Goal: Transaction & Acquisition: Purchase product/service

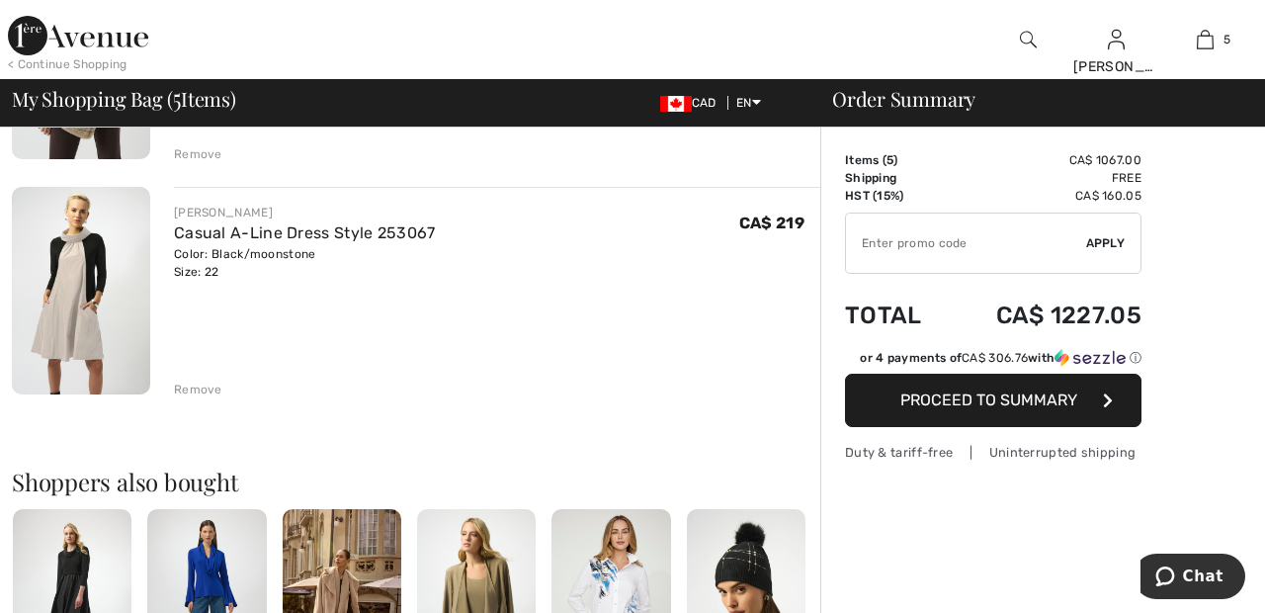
scroll to position [1045, 0]
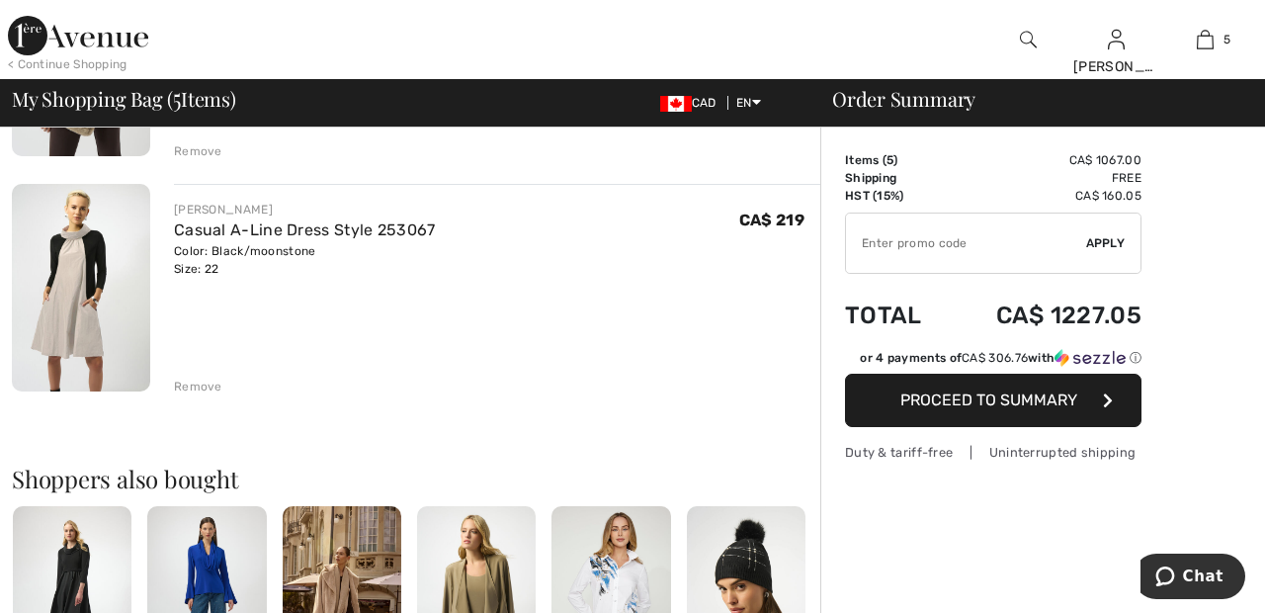
click at [200, 388] on div "Remove" at bounding box center [198, 386] width 48 height 18
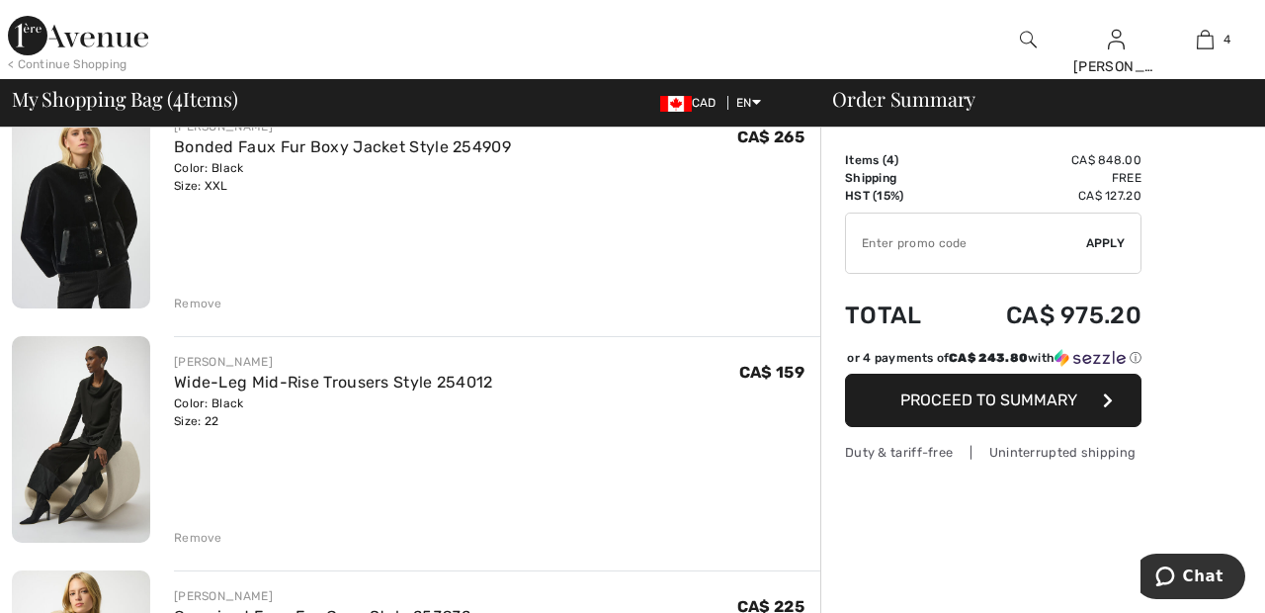
scroll to position [424, 0]
click at [199, 539] on div "Remove" at bounding box center [198, 538] width 48 height 18
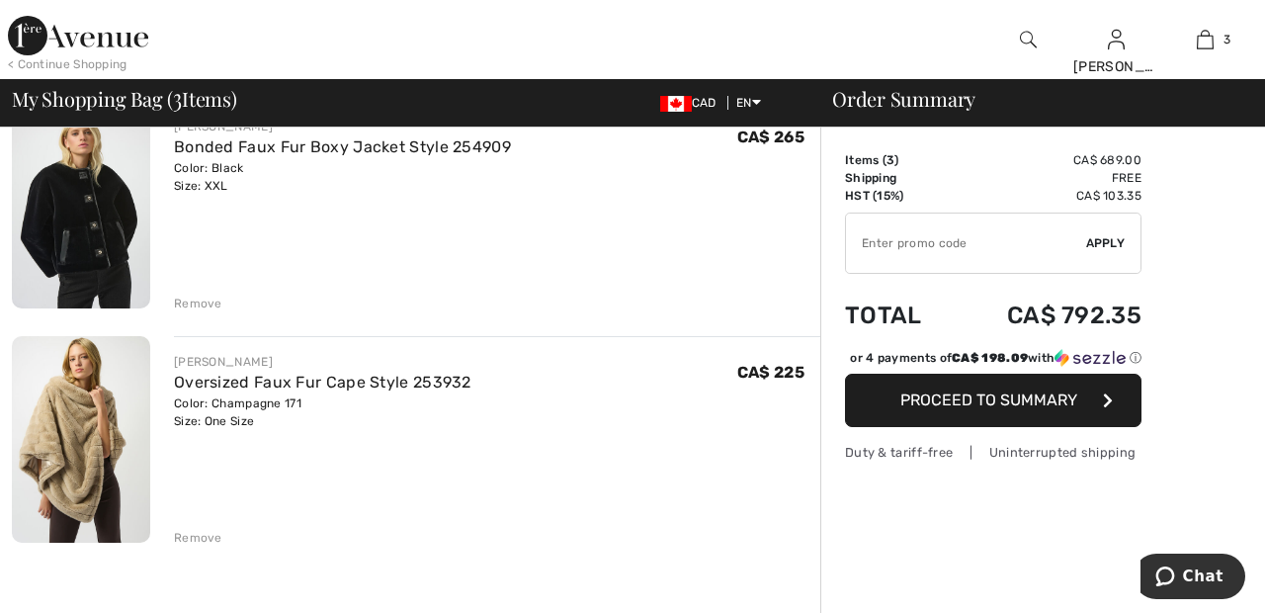
click at [193, 542] on div "Remove" at bounding box center [198, 538] width 48 height 18
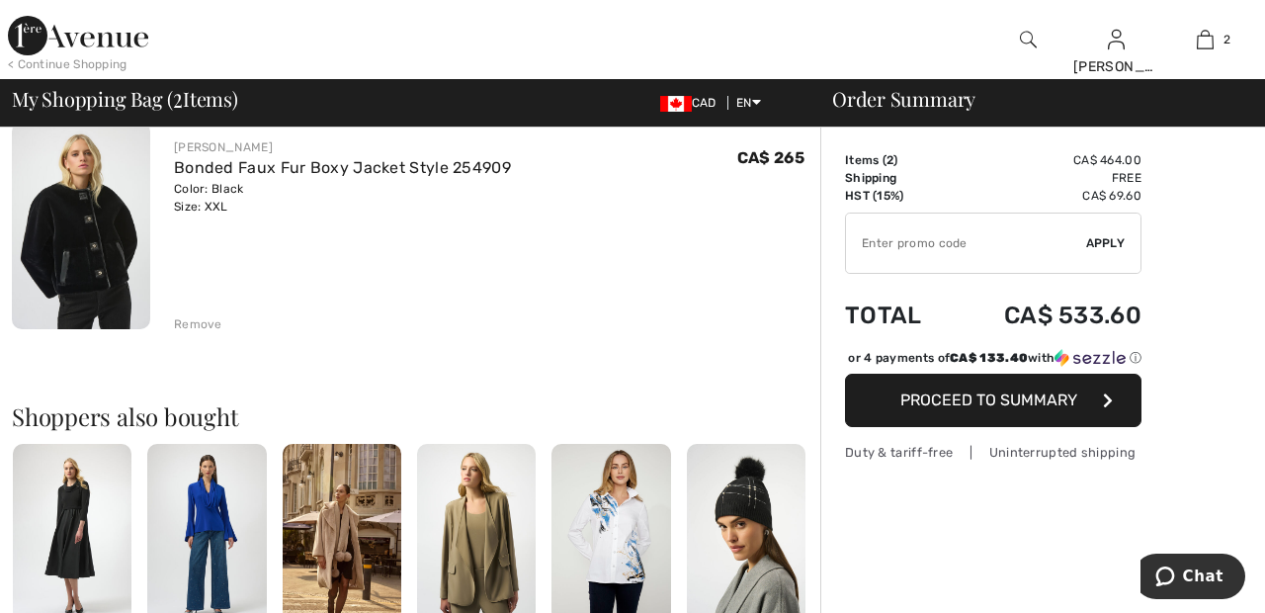
click at [1073, 409] on span "Proceed to Summary" at bounding box center [988, 399] width 177 height 19
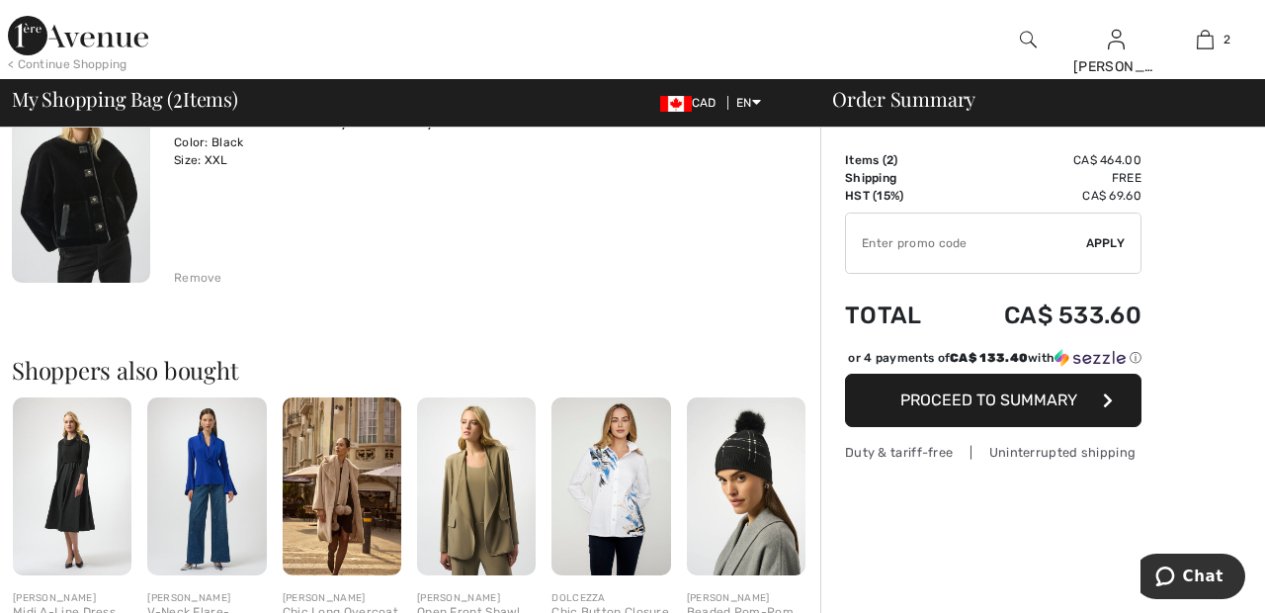
scroll to position [491, 0]
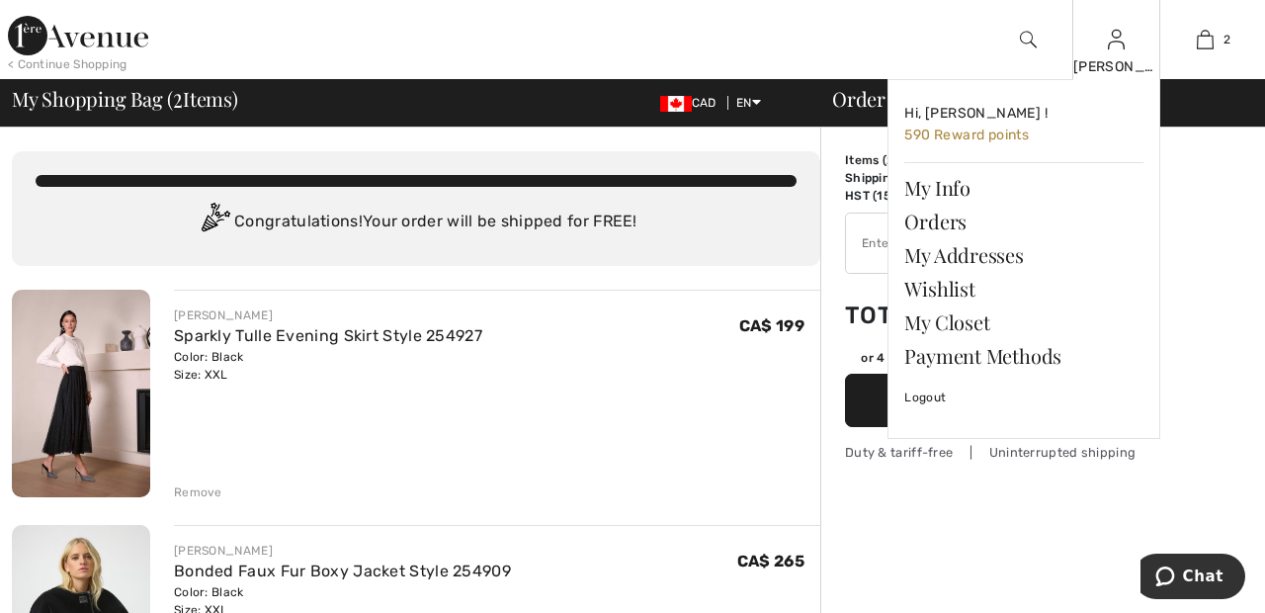
click at [1116, 44] on img at bounding box center [1116, 40] width 17 height 24
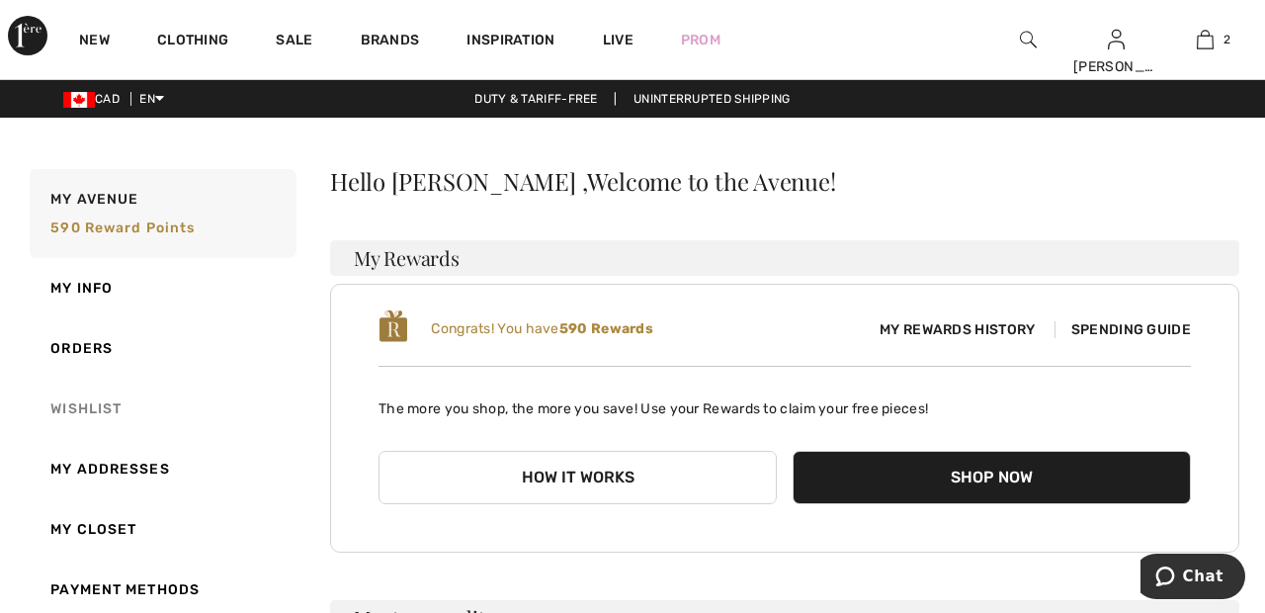
click at [100, 408] on link "Wishlist" at bounding box center [161, 408] width 271 height 60
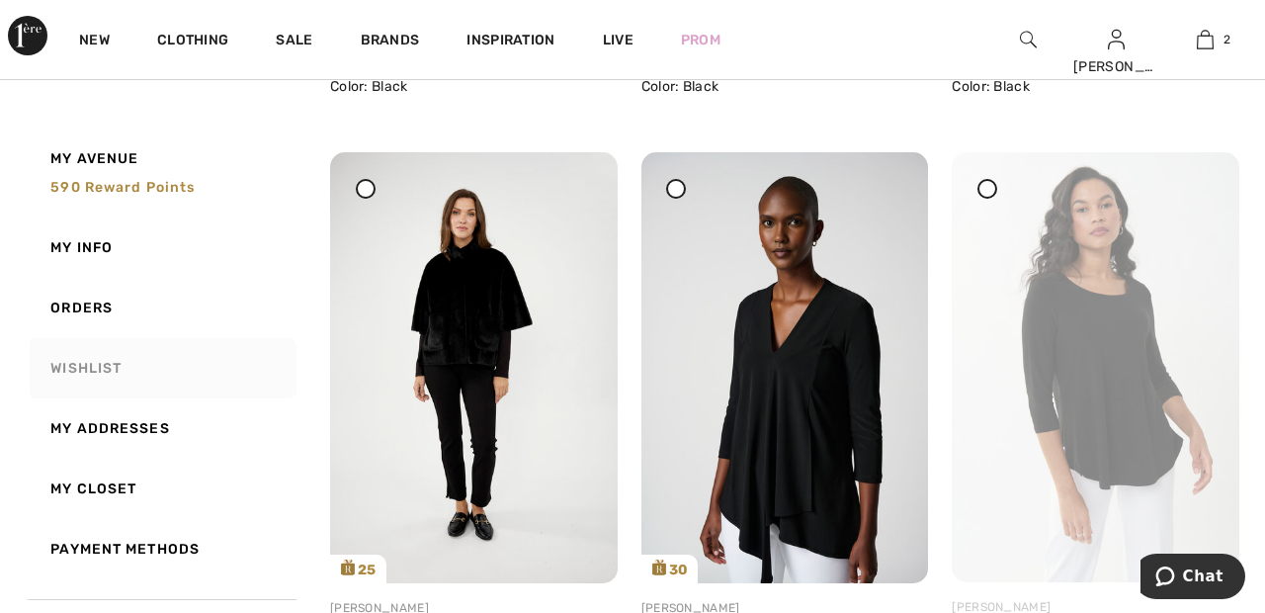
scroll to position [1826, 0]
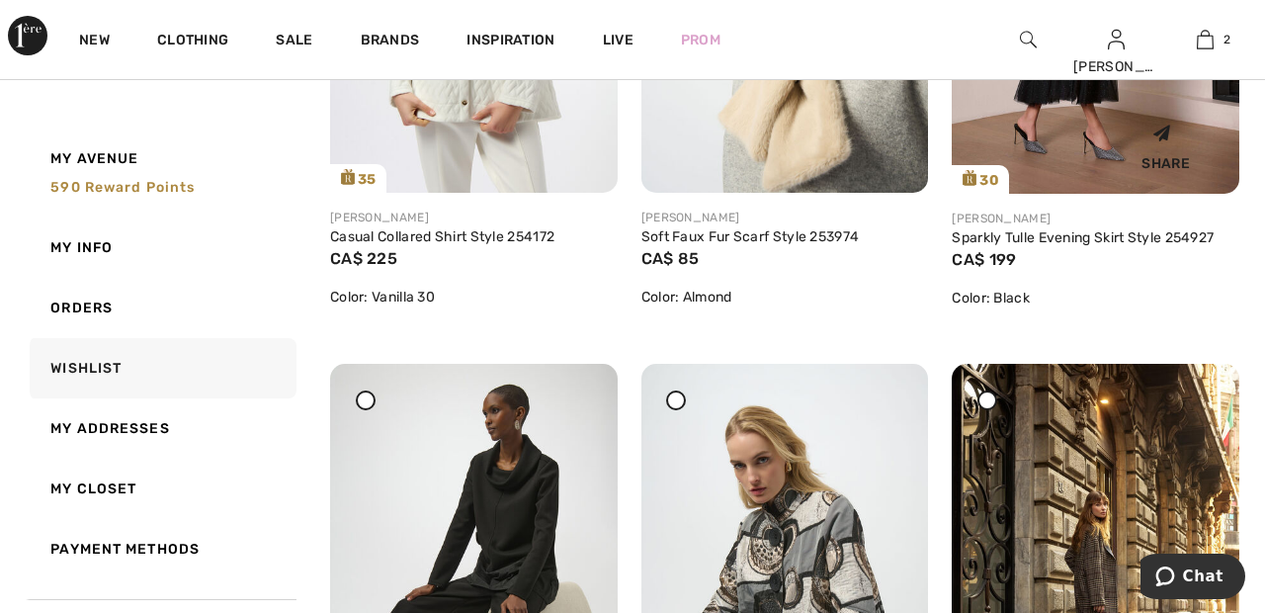
click at [1092, 152] on div "Share" at bounding box center [1095, 144] width 258 height 70
click at [1071, 165] on div "Share" at bounding box center [1095, 144] width 258 height 70
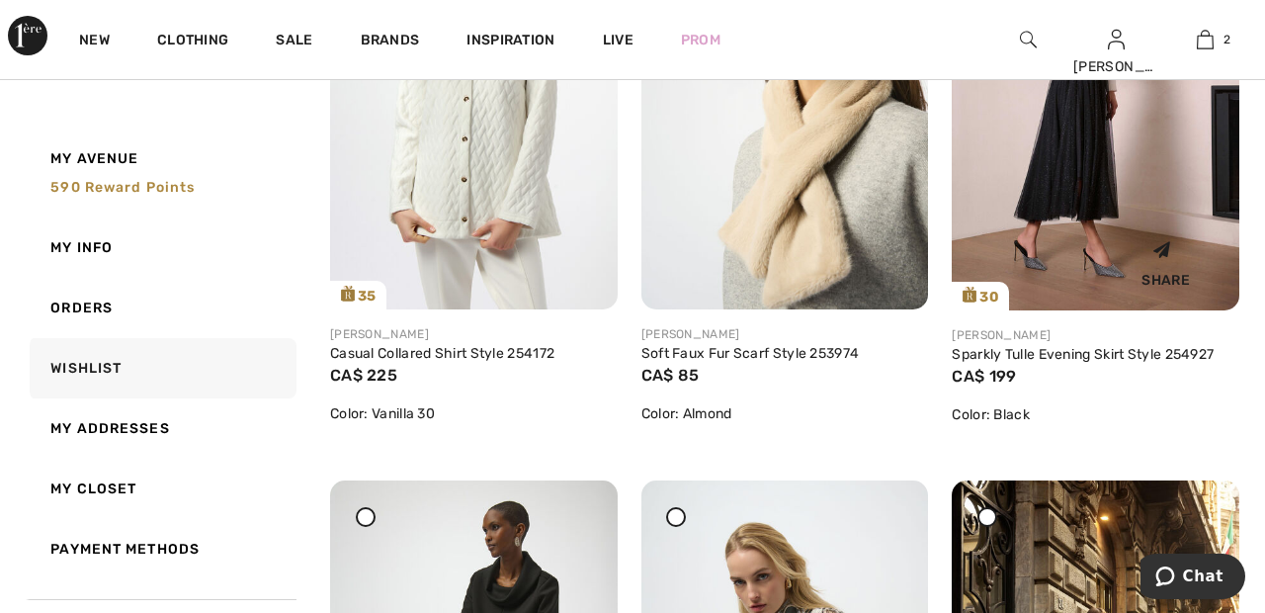
click at [1066, 166] on img at bounding box center [1095, 94] width 288 height 431
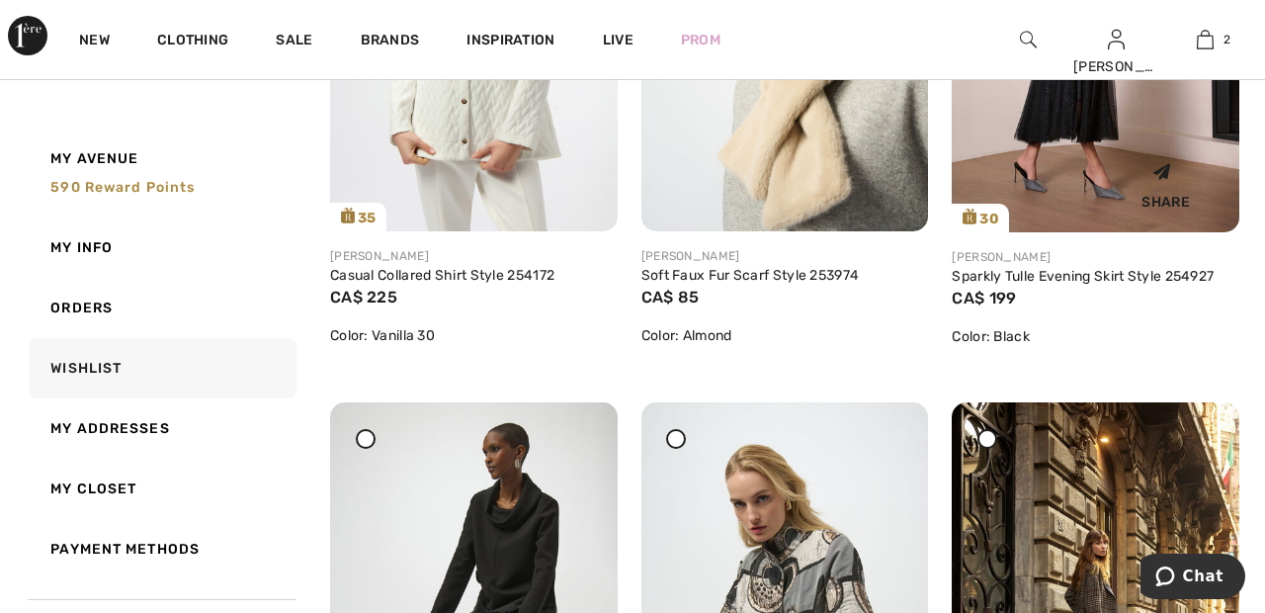
scroll to position [1804, 0]
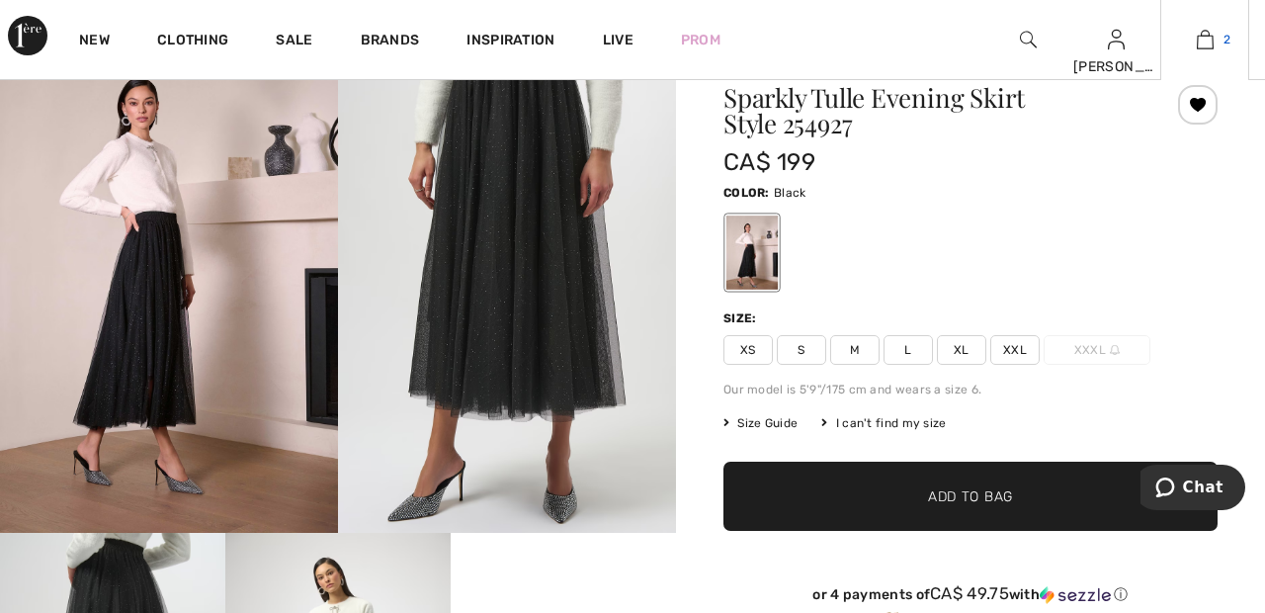
click at [1216, 38] on link "2" at bounding box center [1204, 40] width 87 height 24
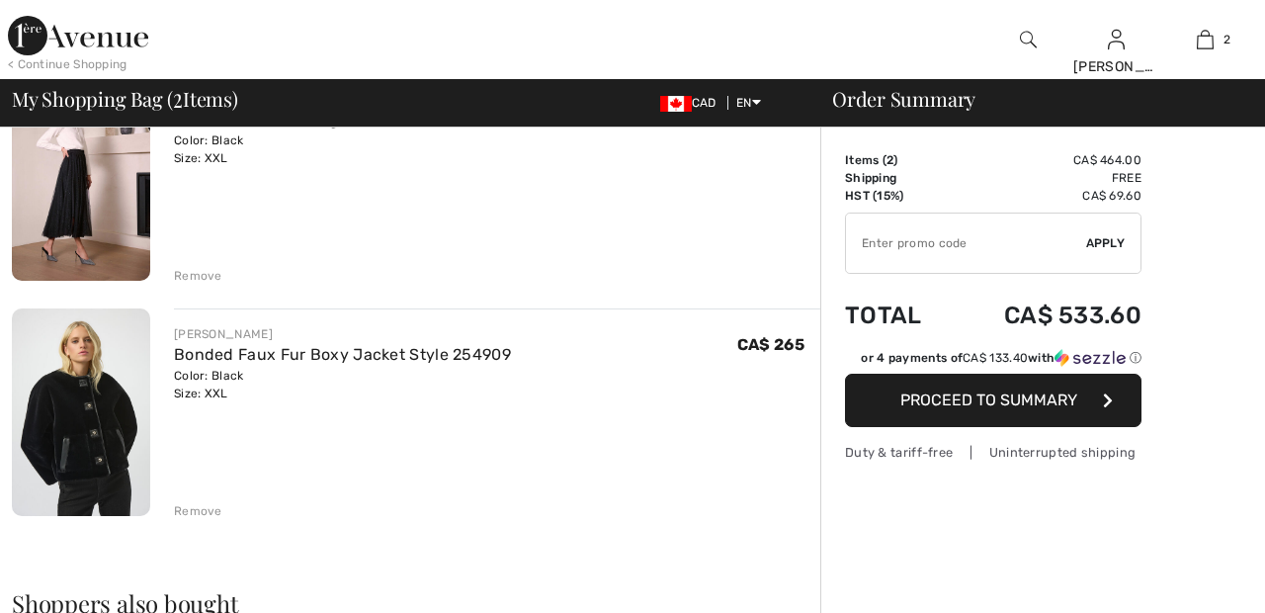
scroll to position [220, 0]
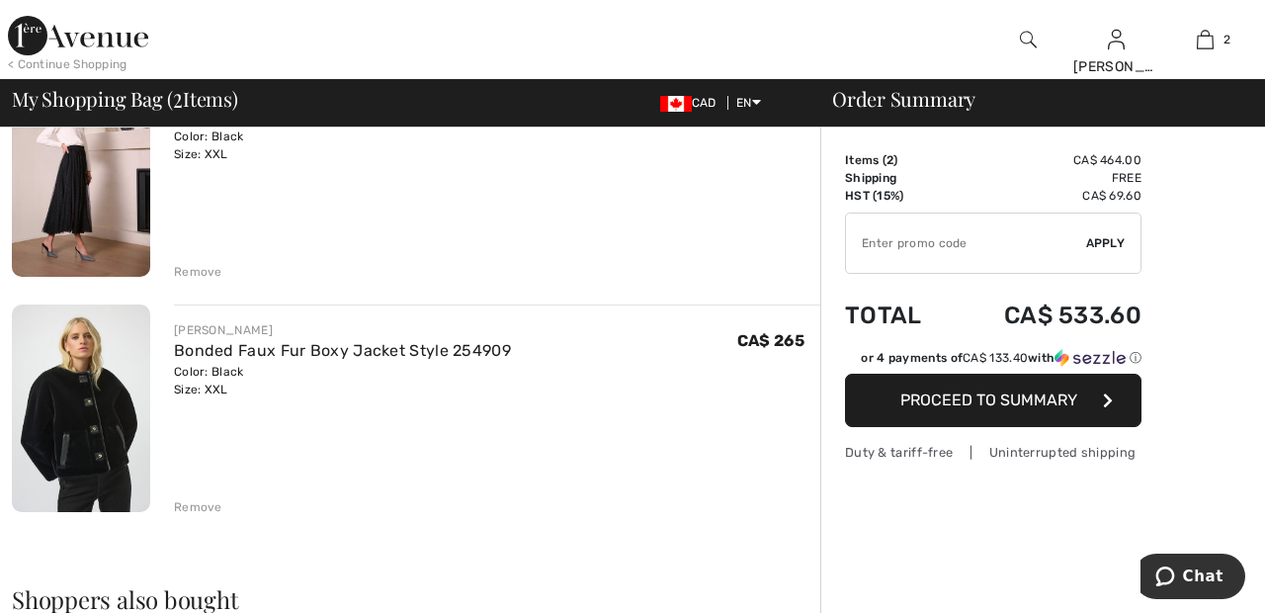
click at [206, 504] on div "Remove" at bounding box center [198, 507] width 48 height 18
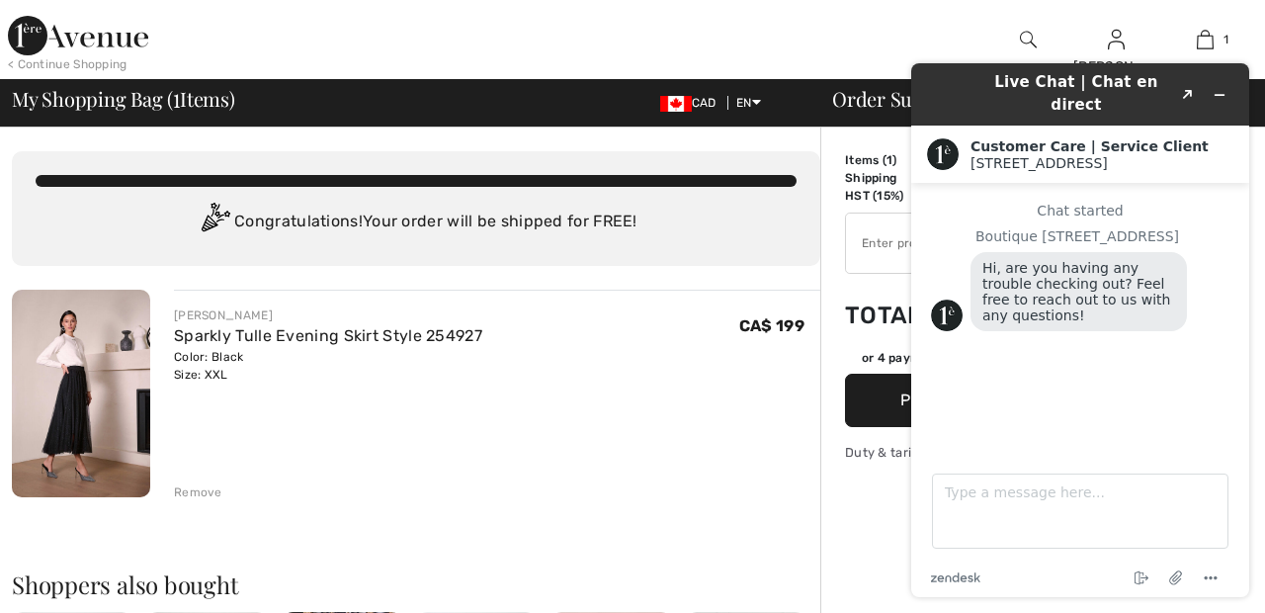
scroll to position [0, 0]
